Goal: Information Seeking & Learning: Learn about a topic

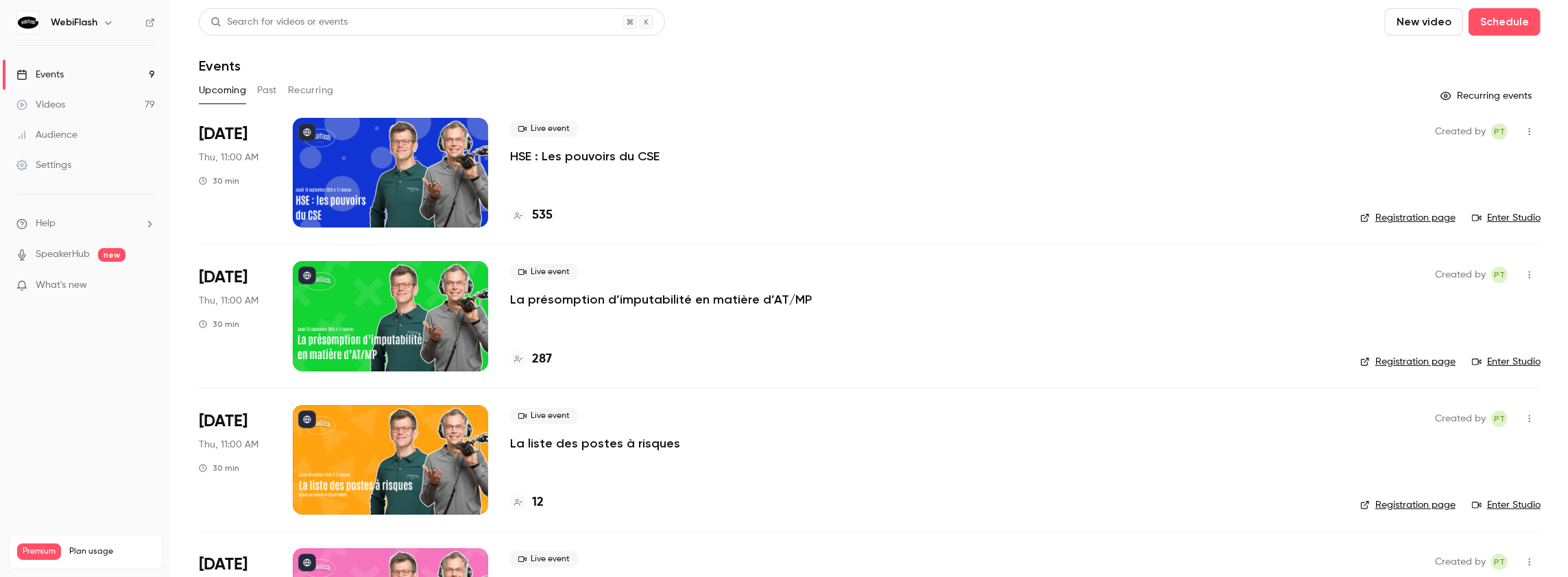
click at [270, 85] on button "Past" at bounding box center [267, 90] width 20 height 22
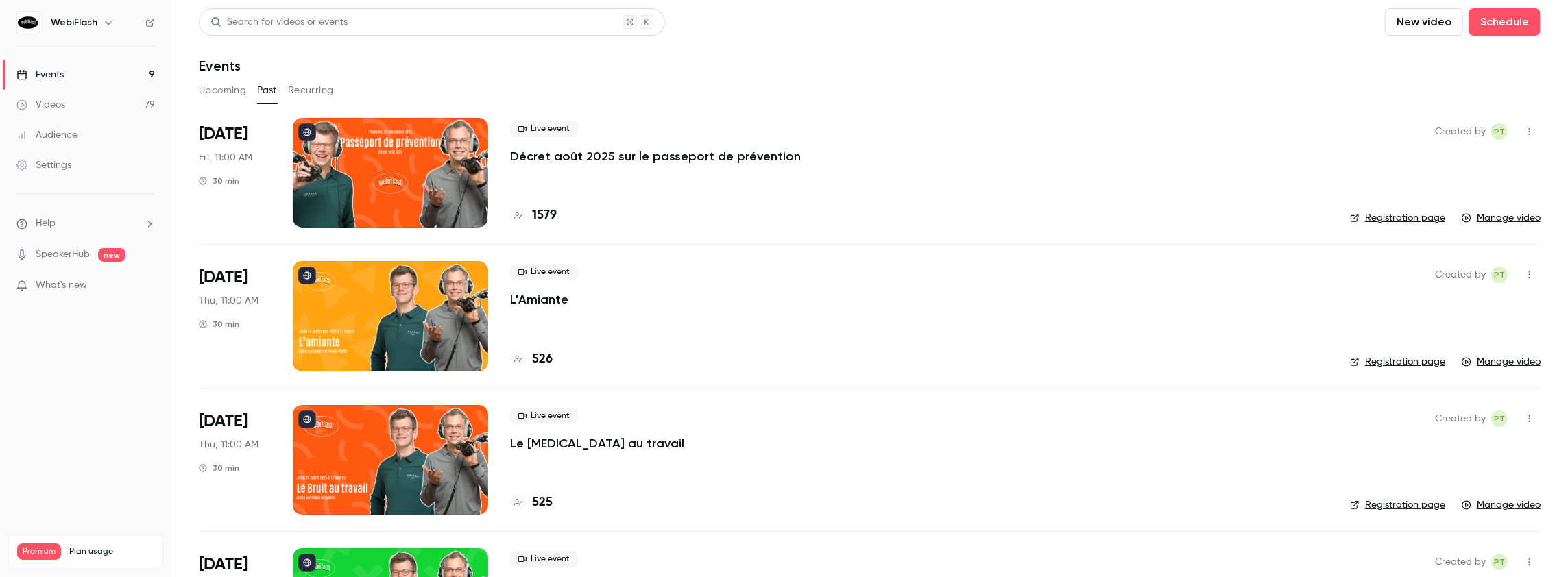
click at [554, 158] on p "Décret août 2025 sur le passeport de prévention" at bounding box center [656, 156] width 291 height 16
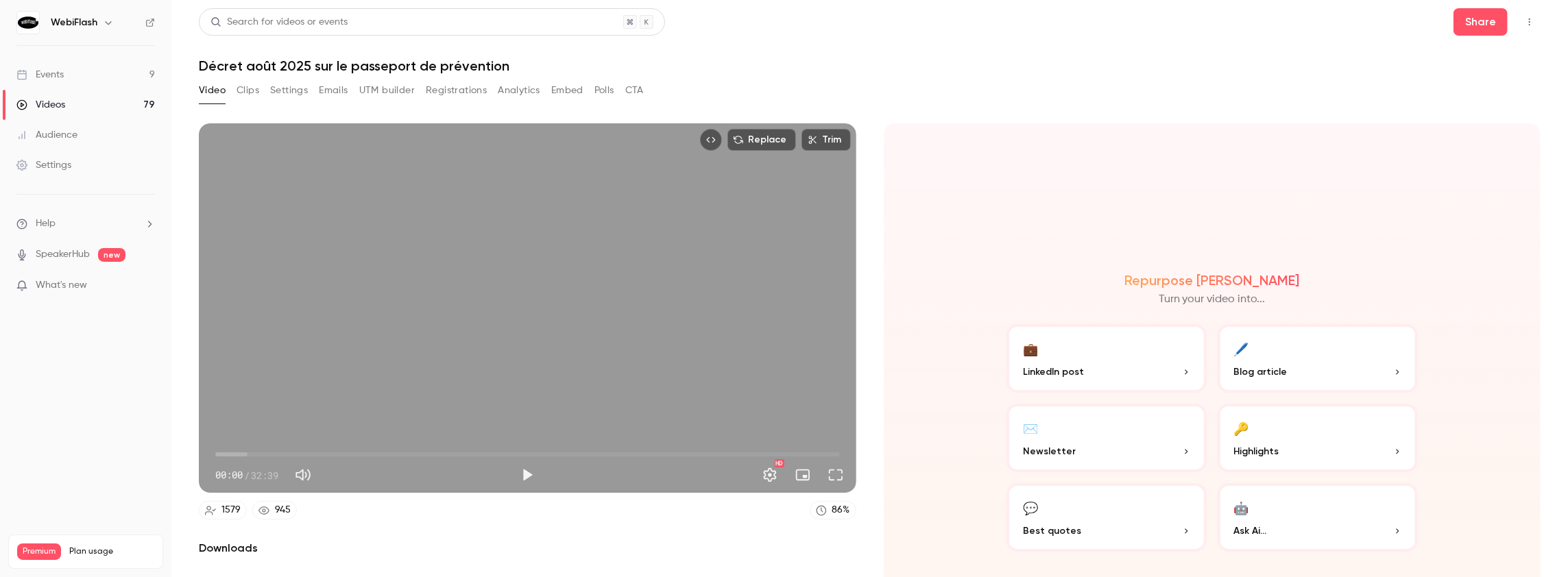
click at [528, 90] on button "Analytics" at bounding box center [519, 90] width 43 height 22
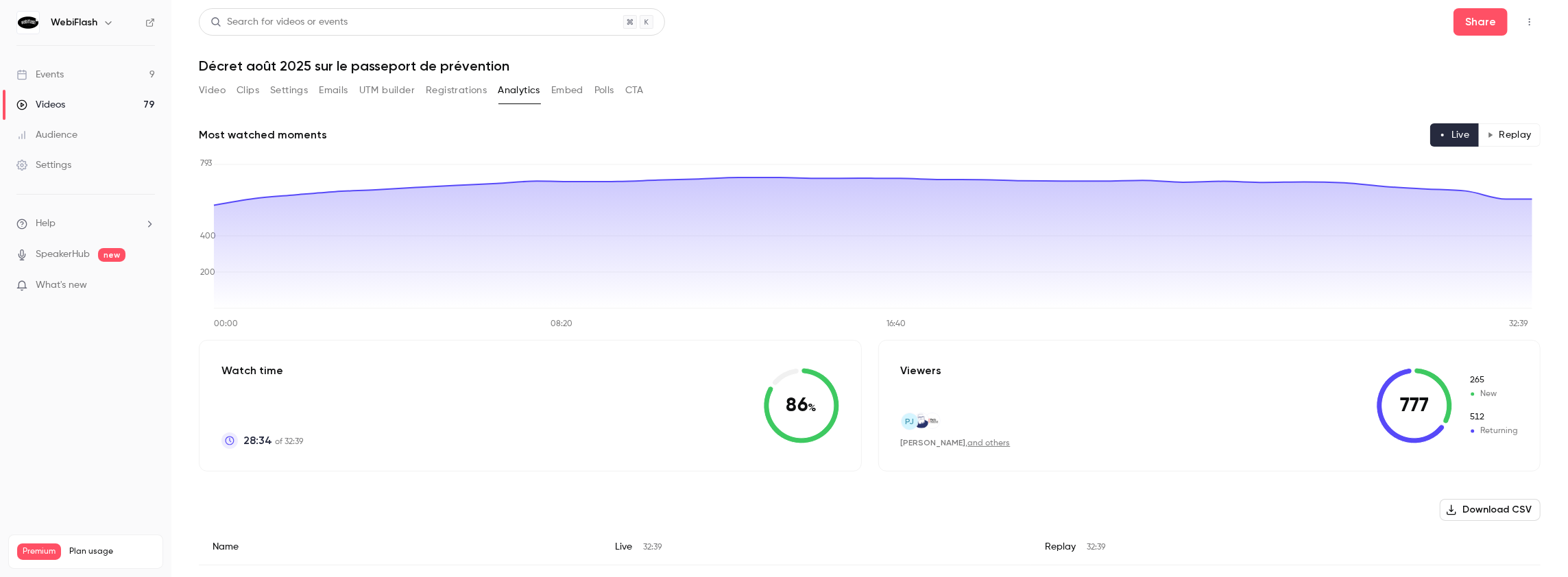
click at [1504, 131] on button "Replay" at bounding box center [1510, 135] width 62 height 23
